Goal: Information Seeking & Learning: Learn about a topic

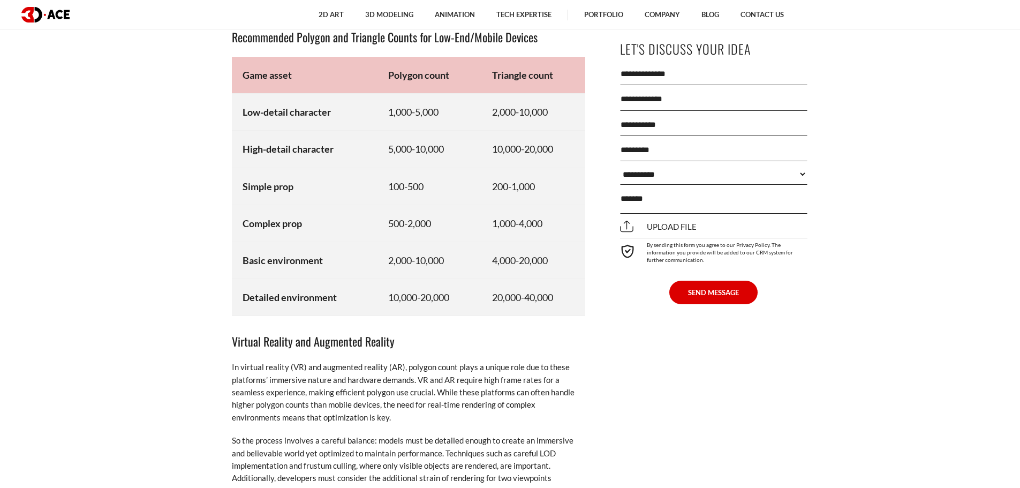
scroll to position [5607, 0]
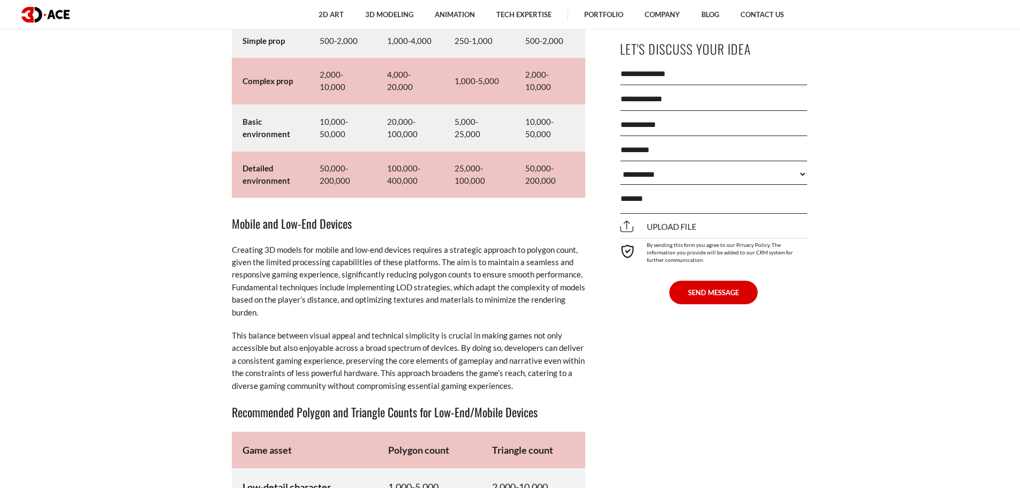
scroll to position [5553, 0]
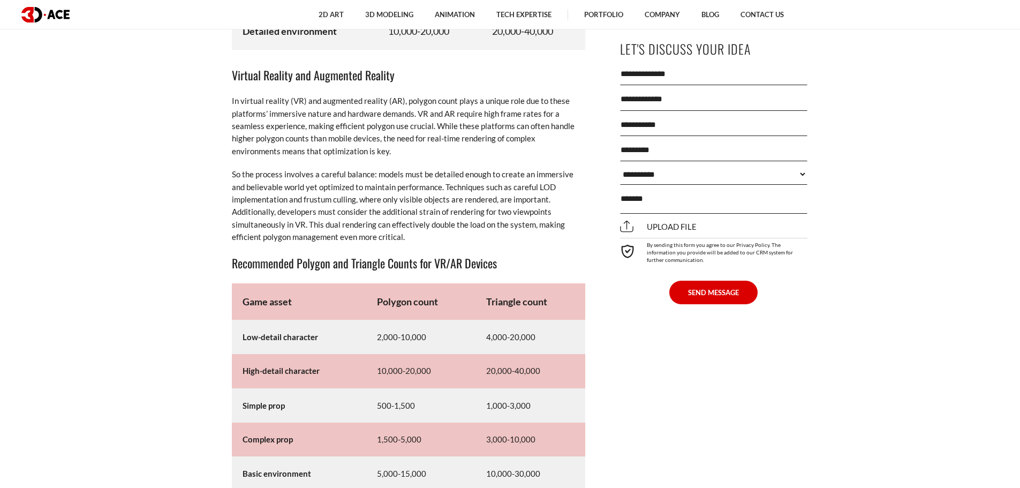
scroll to position [6088, 0]
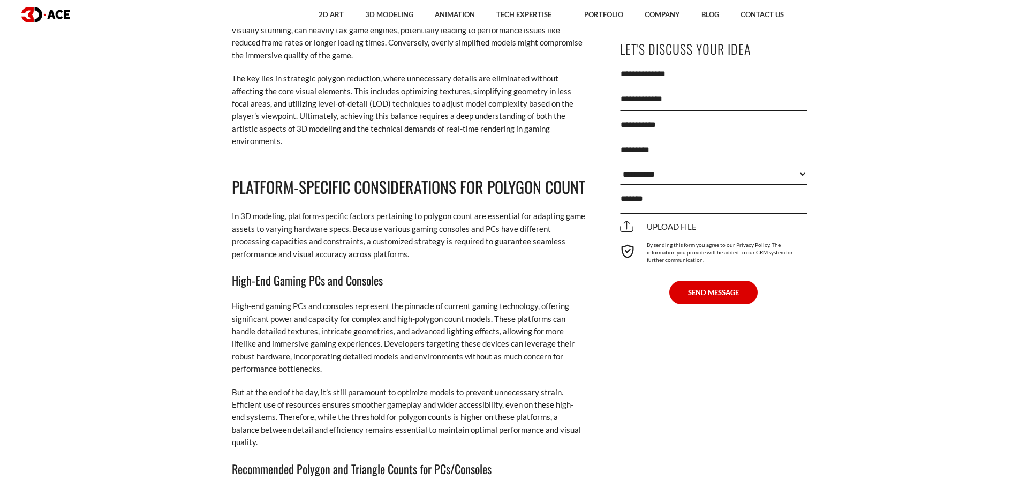
scroll to position [5357, 0]
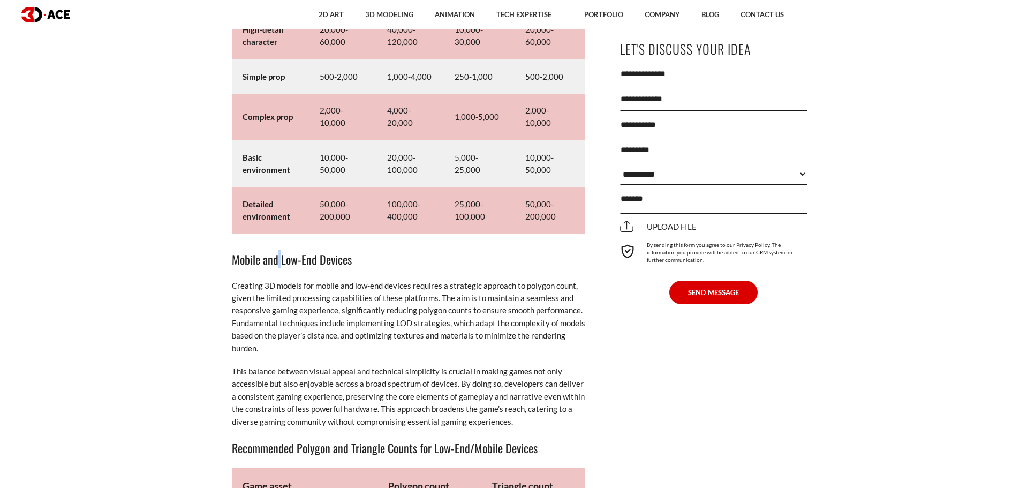
drag, startPoint x: 401, startPoint y: 273, endPoint x: 280, endPoint y: 263, distance: 122.0
click at [280, 264] on h3 "Mobile and Low-End Devices" at bounding box center [409, 259] width 354 height 18
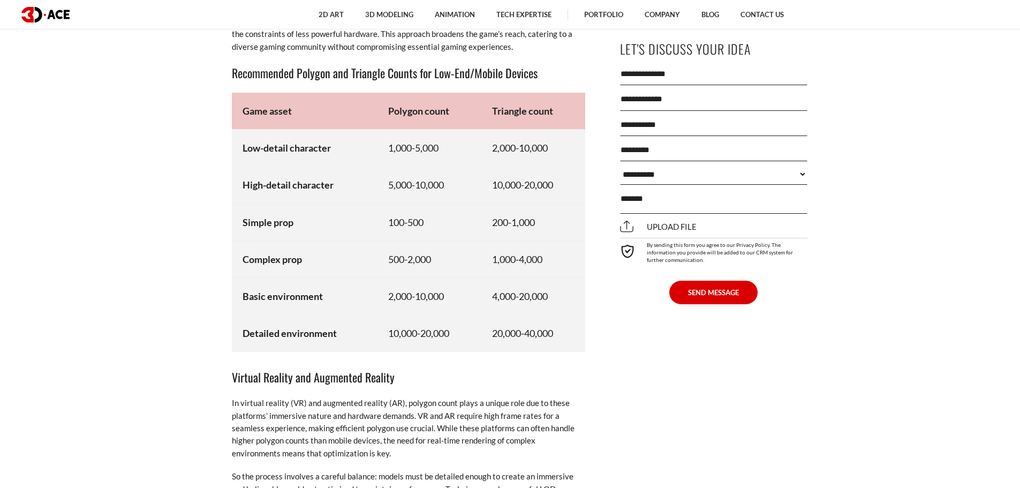
click at [333, 275] on td "Complex prop" at bounding box center [305, 259] width 146 height 37
